Goal: Check status: Check status

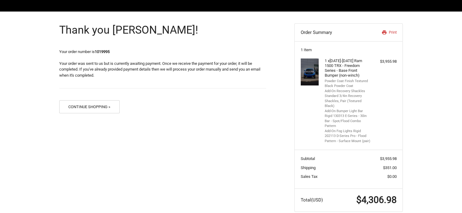
click at [164, 70] on span "Your order was sent to us but is currently awaiting payment. Once we receive th…" at bounding box center [159, 69] width 201 height 16
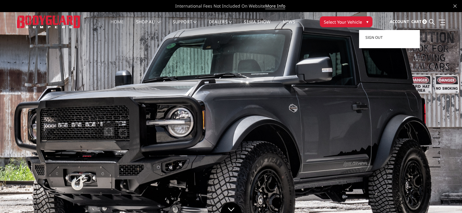
click at [398, 19] on link "Account" at bounding box center [398, 22] width 19 height 16
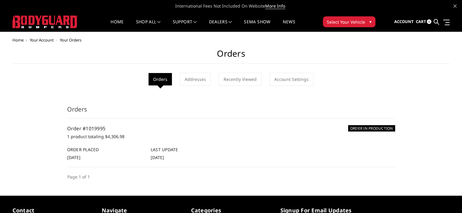
click at [29, 124] on div "Home Your Account Your Orders Orders Orders Addresses Recently Viewed Account S…" at bounding box center [230, 109] width 437 height 143
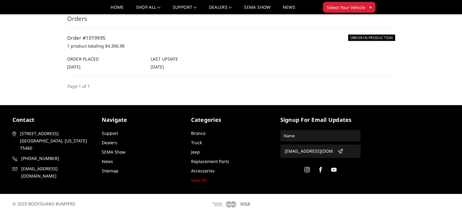
scroll to position [74, 0]
